Goal: Task Accomplishment & Management: Manage account settings

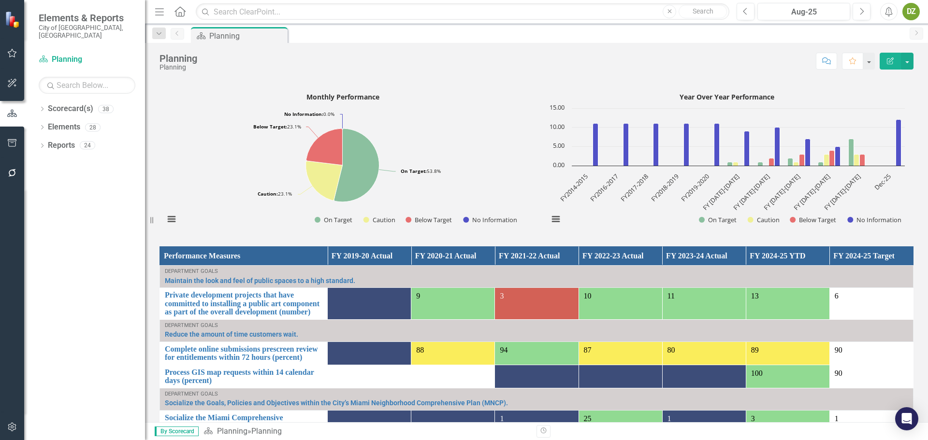
scroll to position [725, 0]
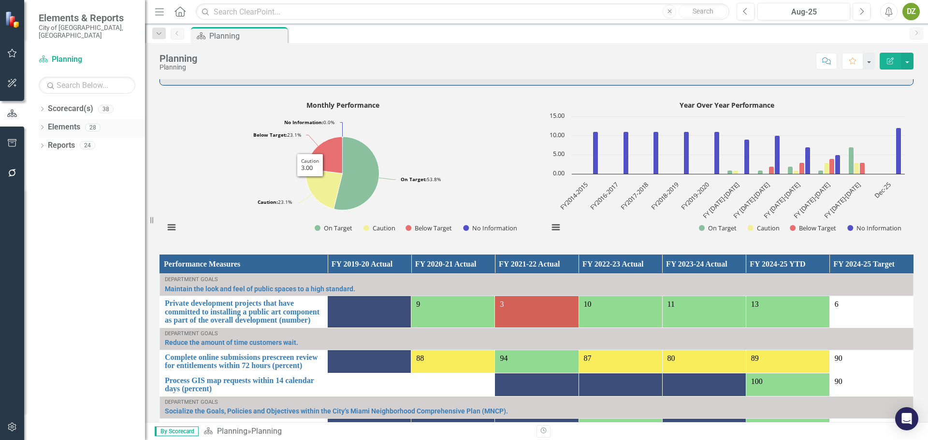
click at [70, 122] on link "Elements" at bounding box center [64, 127] width 32 height 11
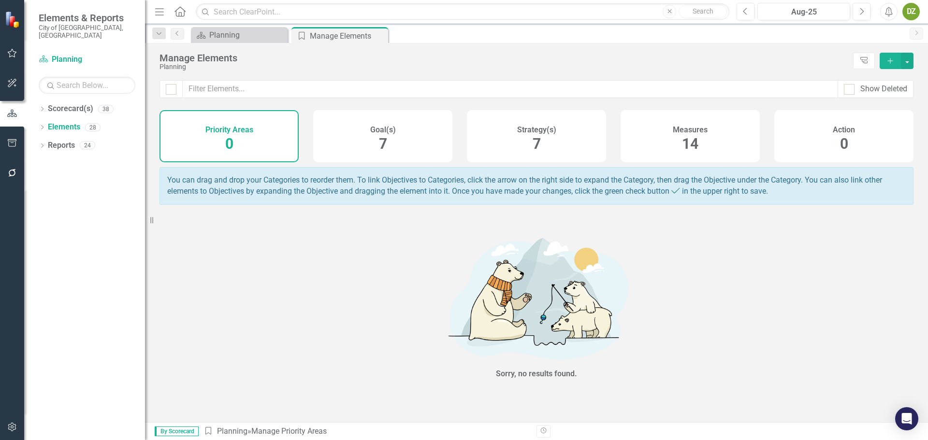
click at [675, 120] on div "Measures 14" at bounding box center [690, 136] width 139 height 52
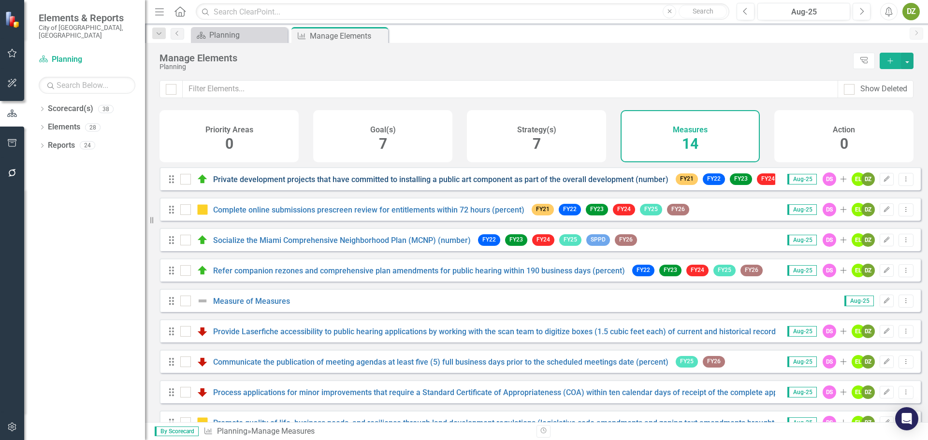
click at [487, 182] on link "Private development projects that have committed to installing a public art com…" at bounding box center [440, 179] width 455 height 9
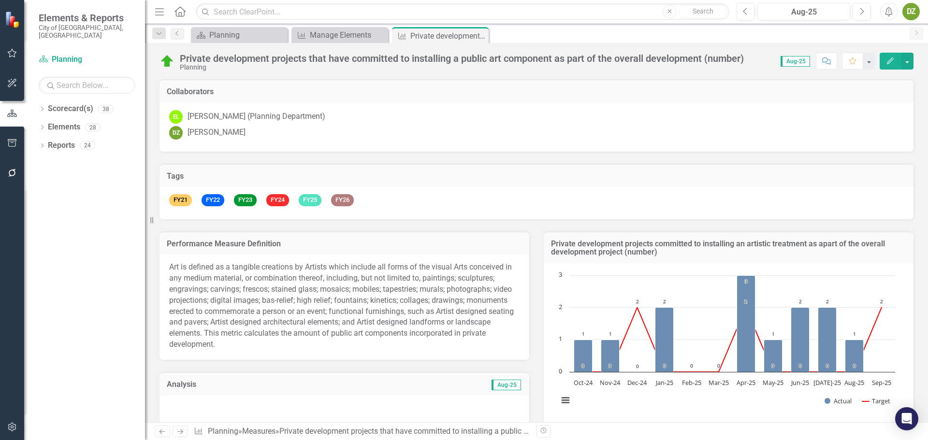
scroll to position [67, 0]
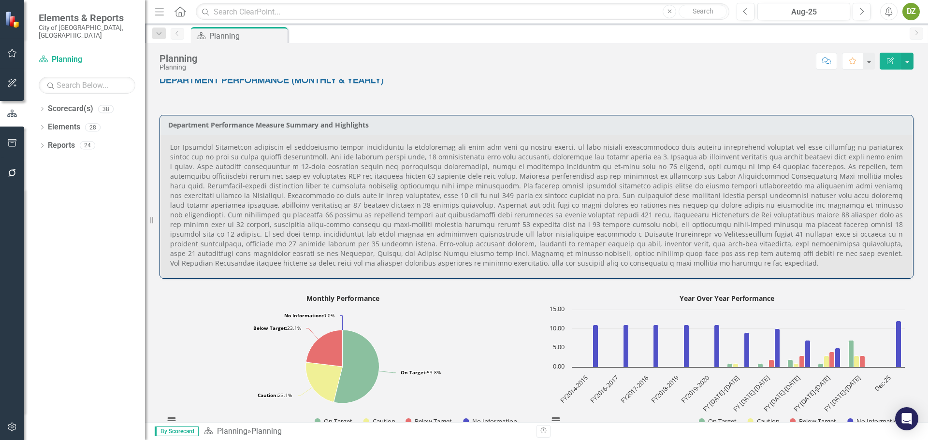
scroll to position [870, 0]
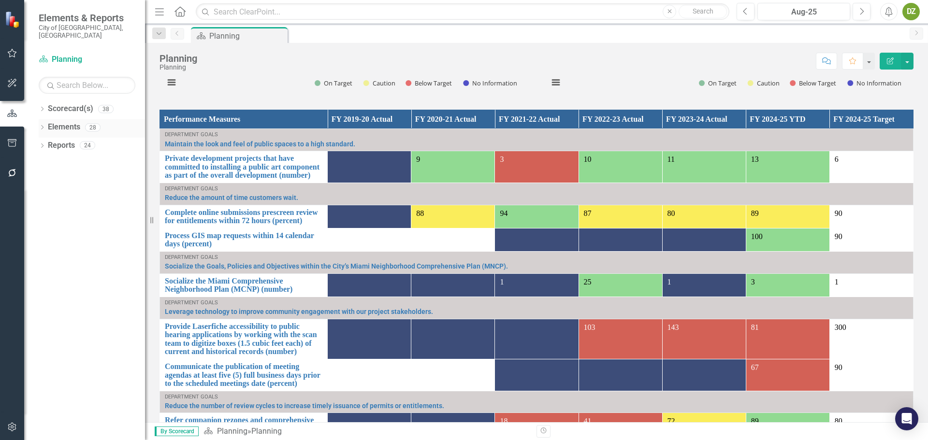
click at [75, 122] on link "Elements" at bounding box center [64, 127] width 32 height 11
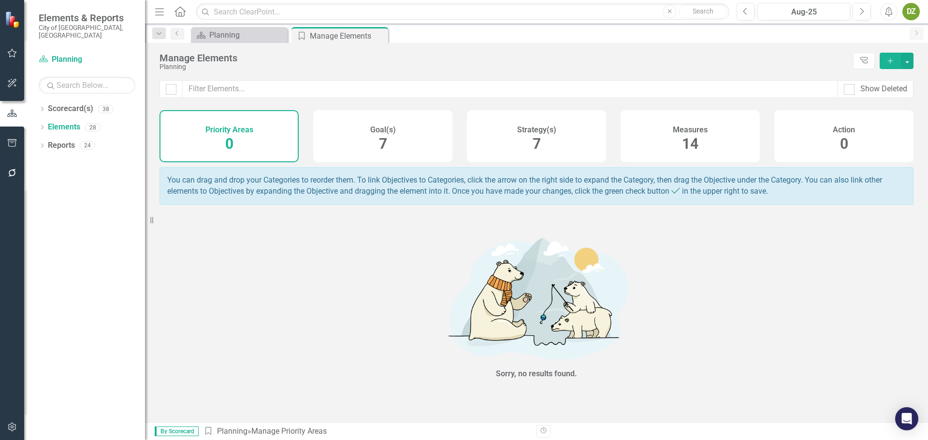
click at [711, 141] on div "Measures 14" at bounding box center [690, 136] width 139 height 52
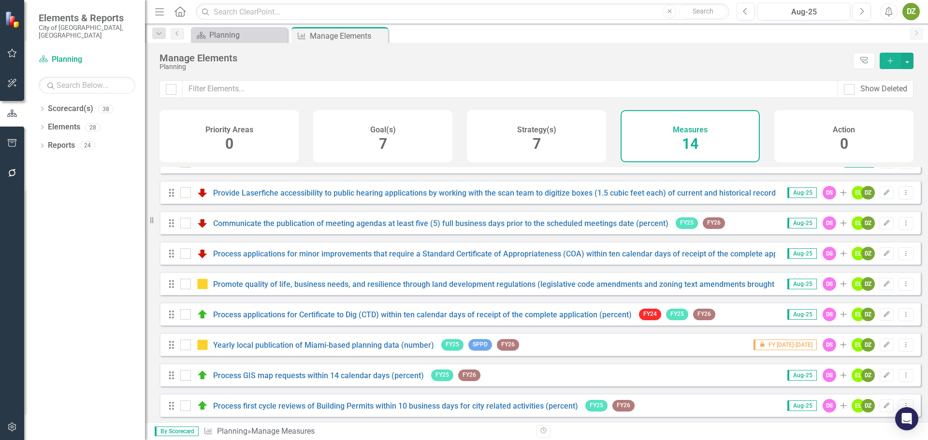
scroll to position [145, 0]
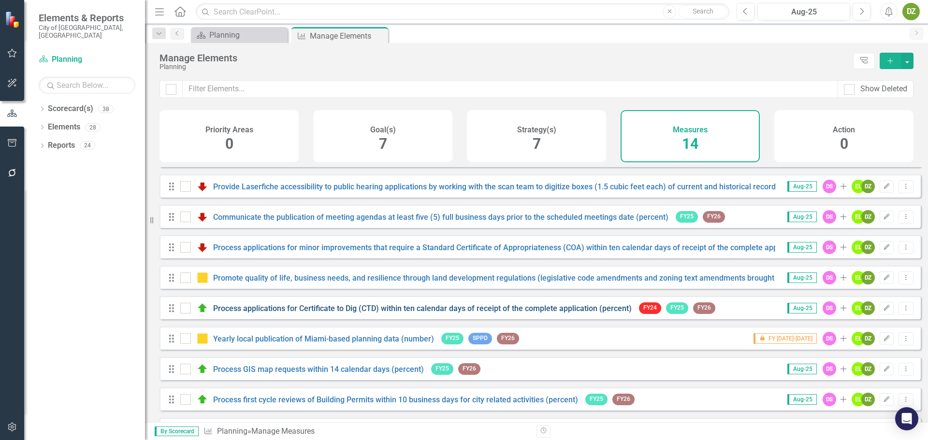
click at [409, 313] on link "Process applications for Certificate to Dig (CTD) within ten calendar days of r…" at bounding box center [422, 308] width 419 height 9
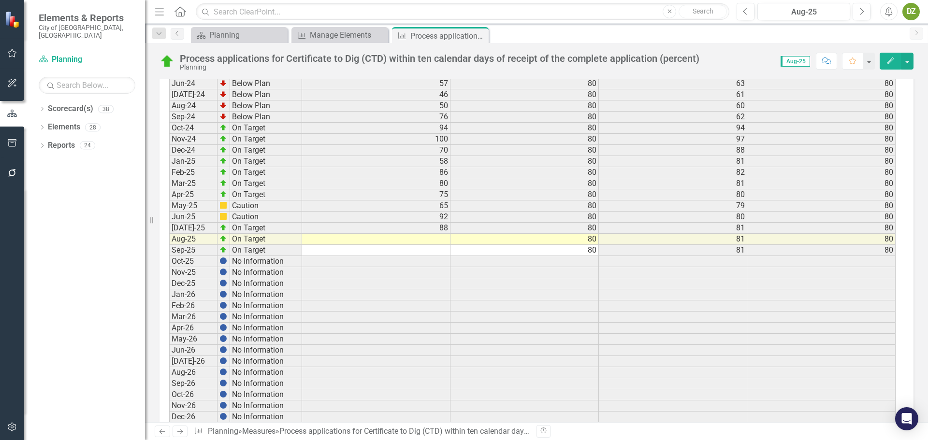
scroll to position [2271, 0]
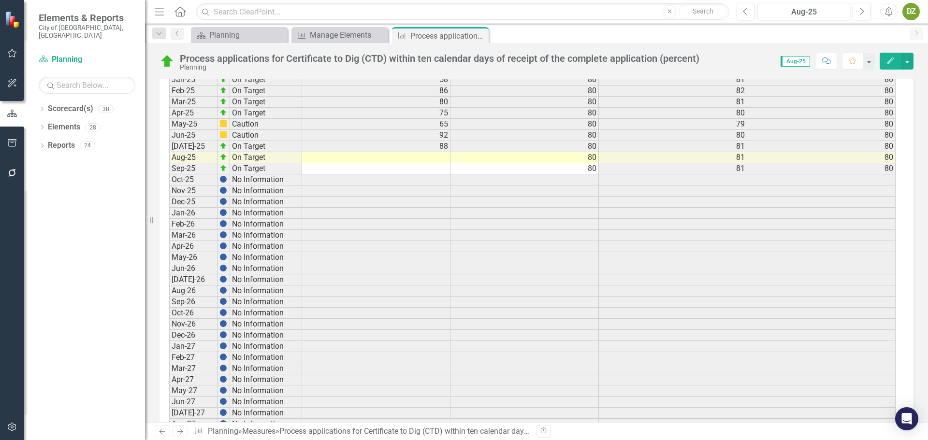
click at [440, 161] on td at bounding box center [376, 157] width 148 height 11
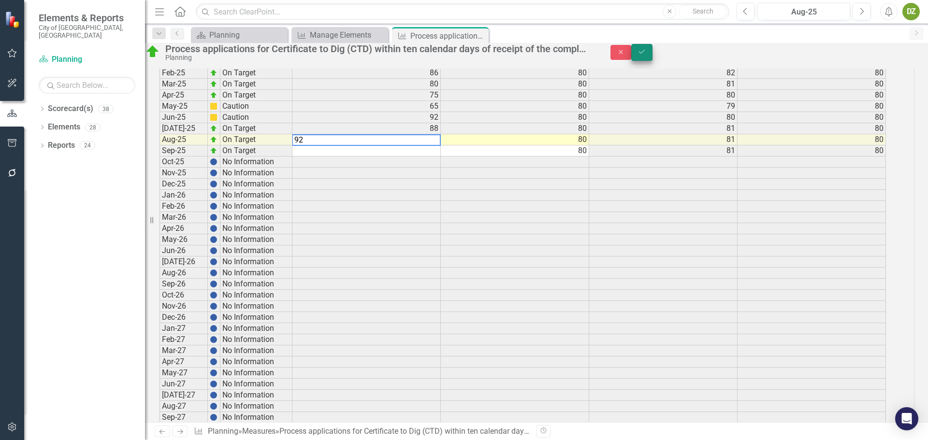
type textarea "92"
click at [646, 54] on icon "Save" at bounding box center [641, 51] width 9 height 7
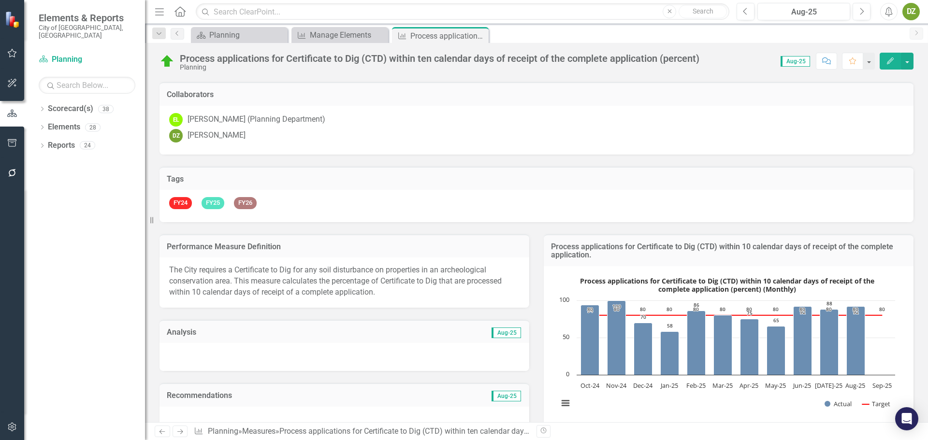
scroll to position [925, 0]
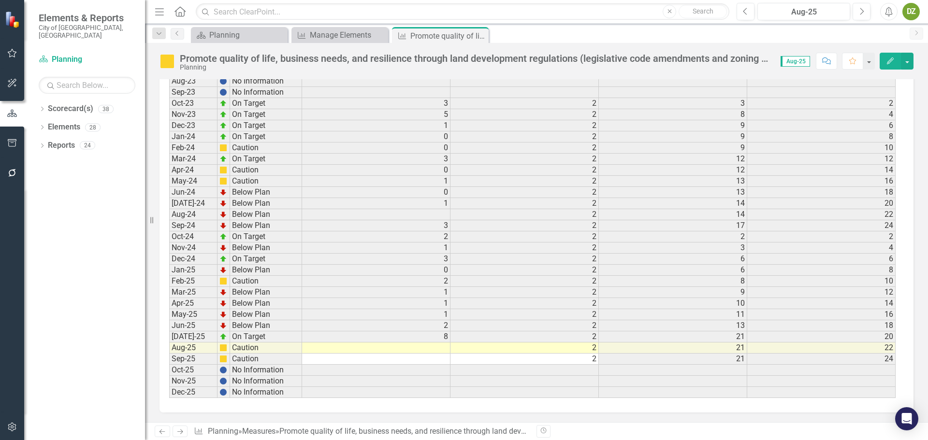
scroll to position [1188, 0]
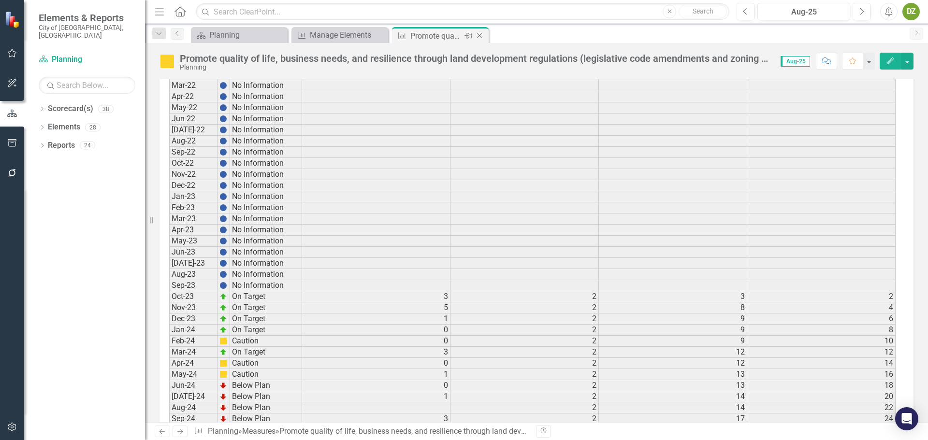
click at [481, 36] on icon "Close" at bounding box center [480, 36] width 10 height 8
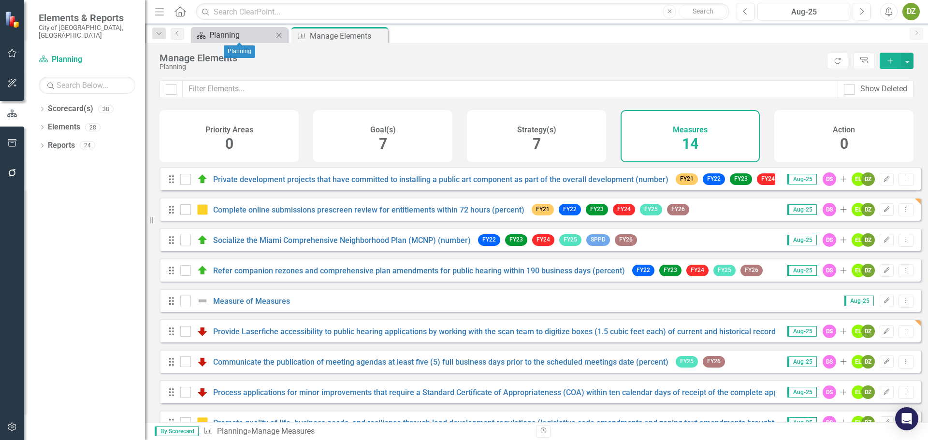
click at [236, 35] on div "Planning" at bounding box center [241, 35] width 64 height 12
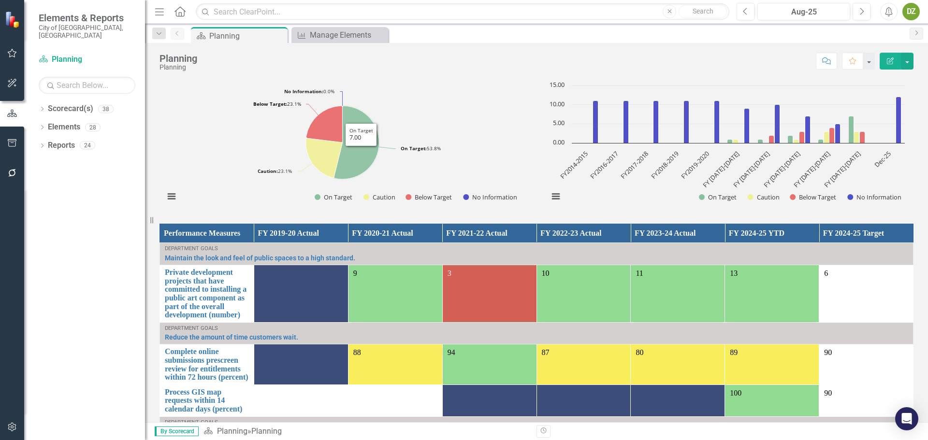
scroll to position [725, 0]
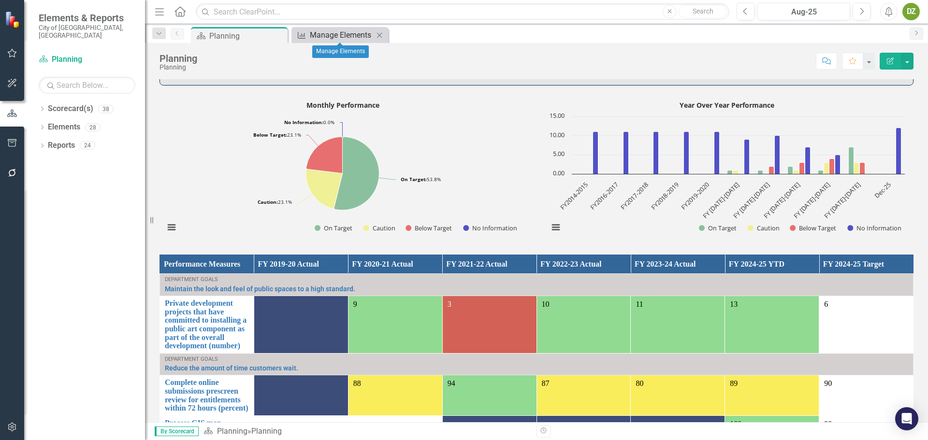
click at [342, 38] on div "Manage Elements" at bounding box center [342, 35] width 64 height 12
